Goal: Task Accomplishment & Management: Manage account settings

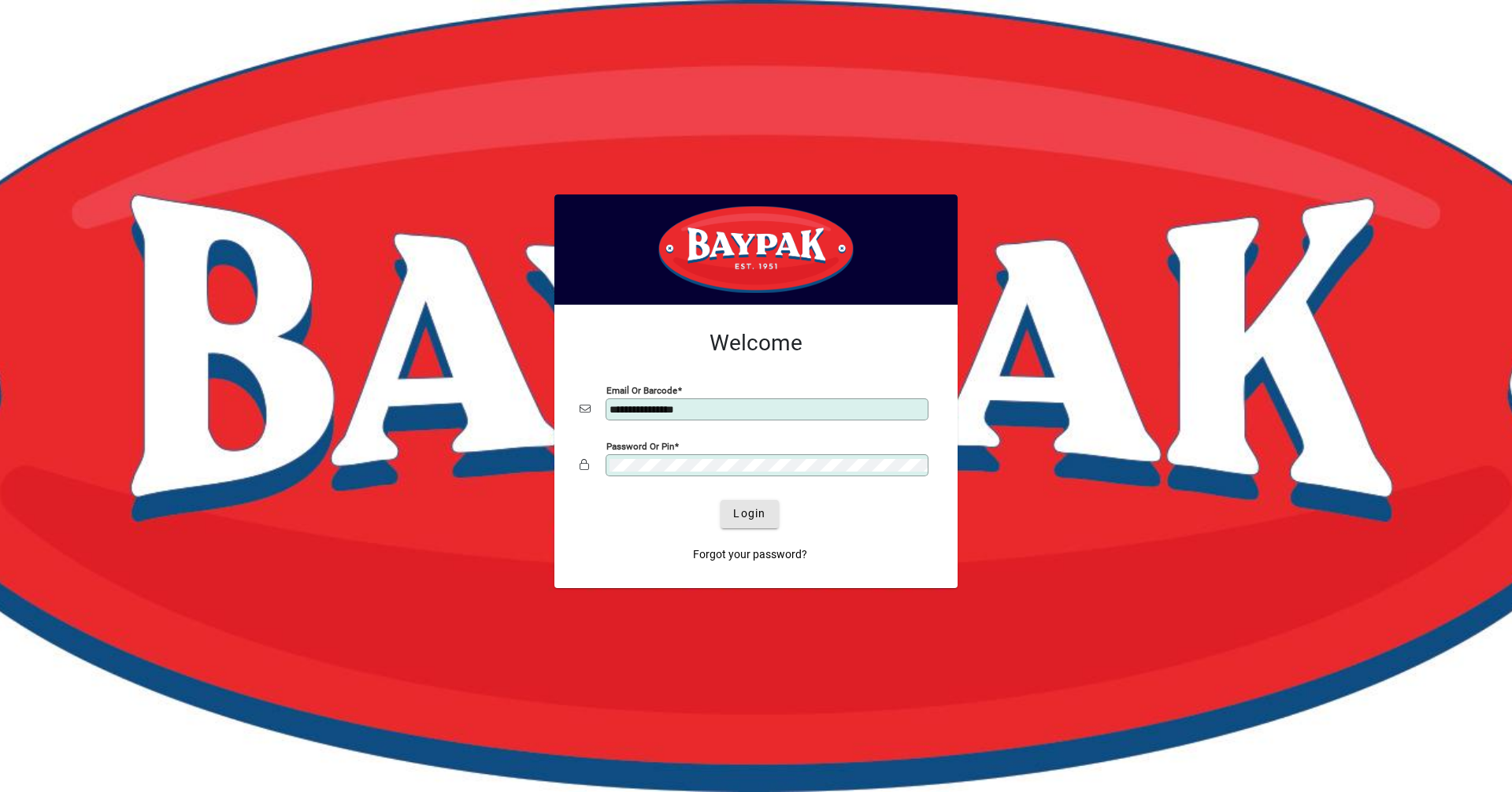
click at [747, 505] on span "Login" at bounding box center [749, 513] width 32 height 17
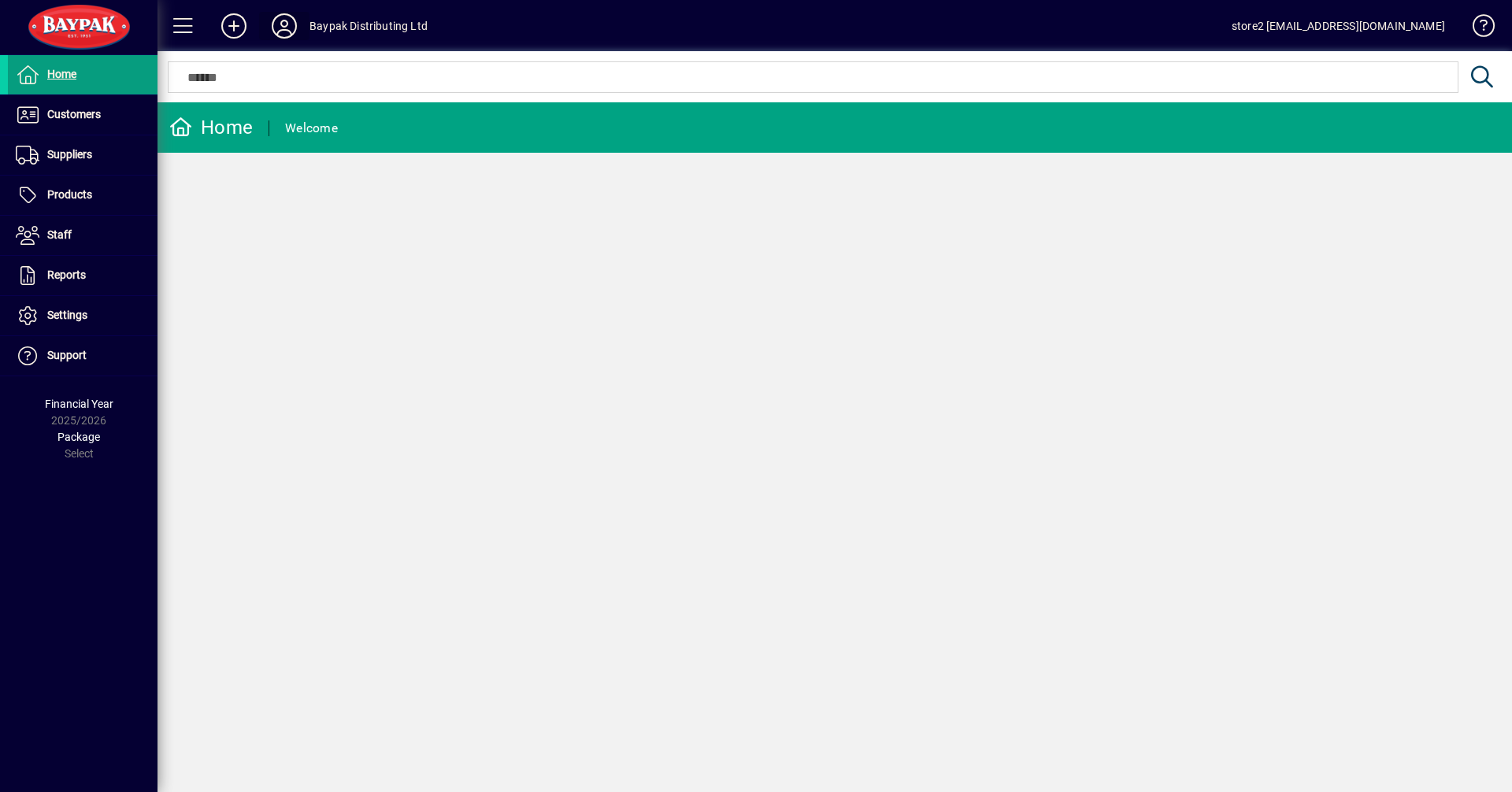
click at [290, 21] on icon at bounding box center [284, 26] width 32 height 25
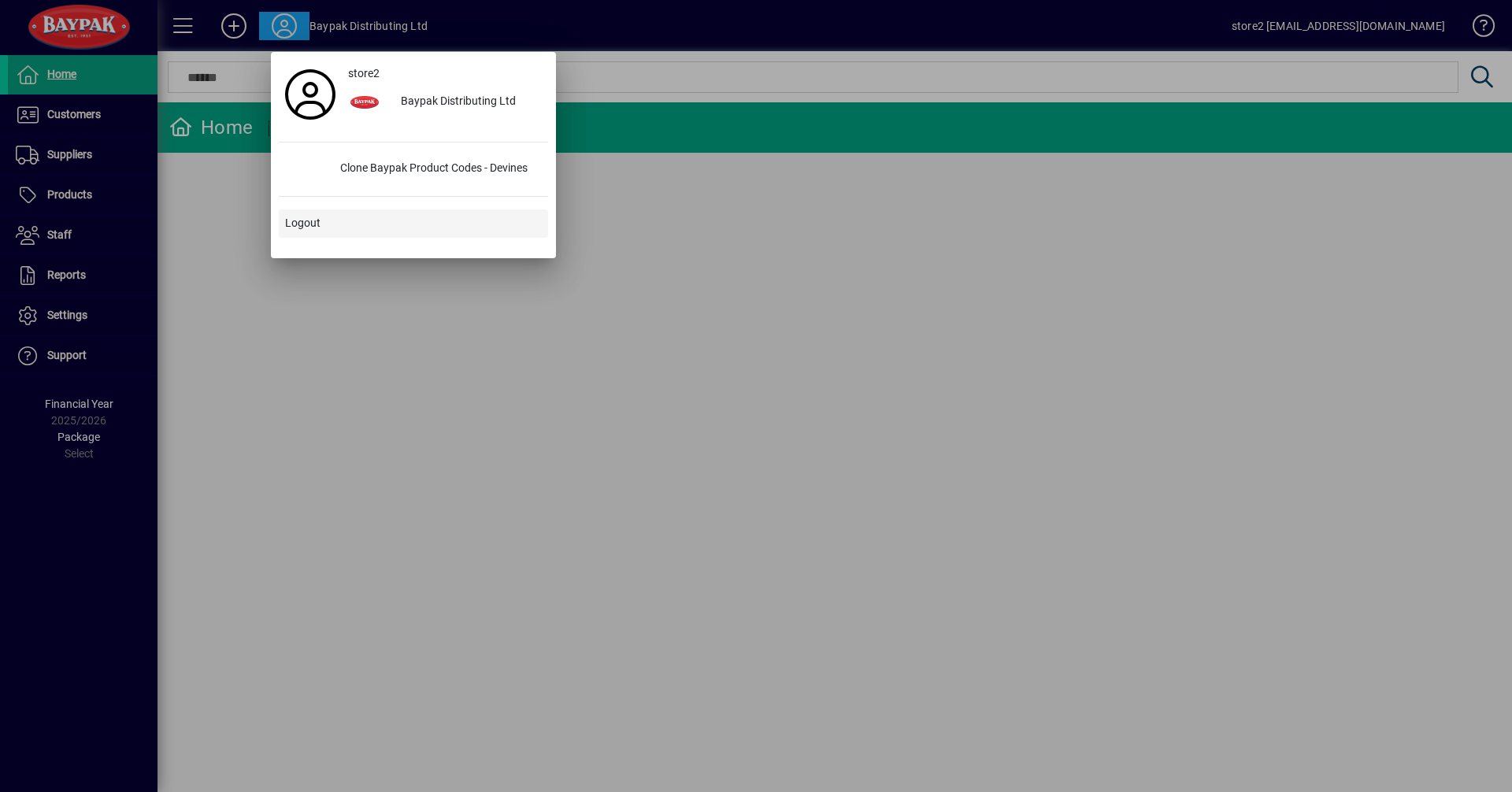
click at [360, 220] on span at bounding box center [413, 224] width 269 height 38
